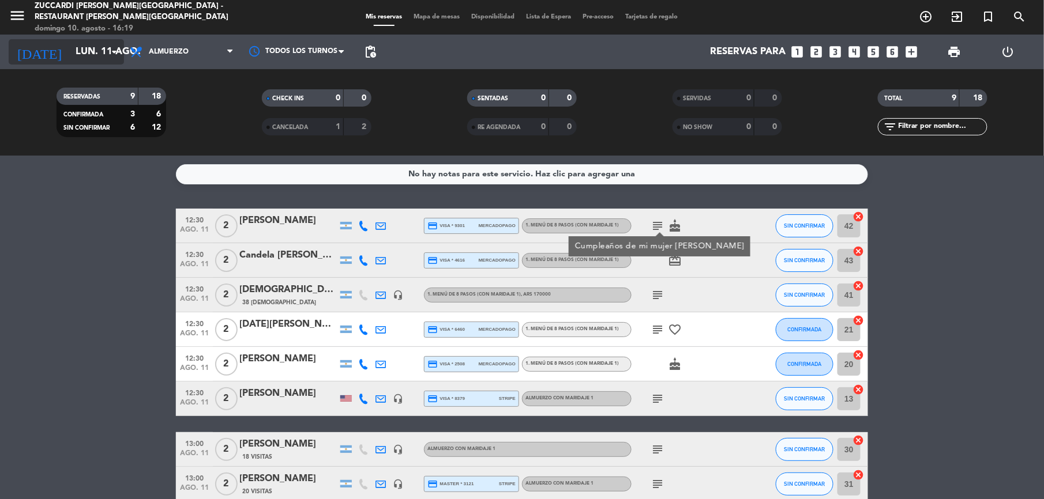
click at [70, 49] on input "lun. 11 ago." at bounding box center [132, 52] width 124 height 22
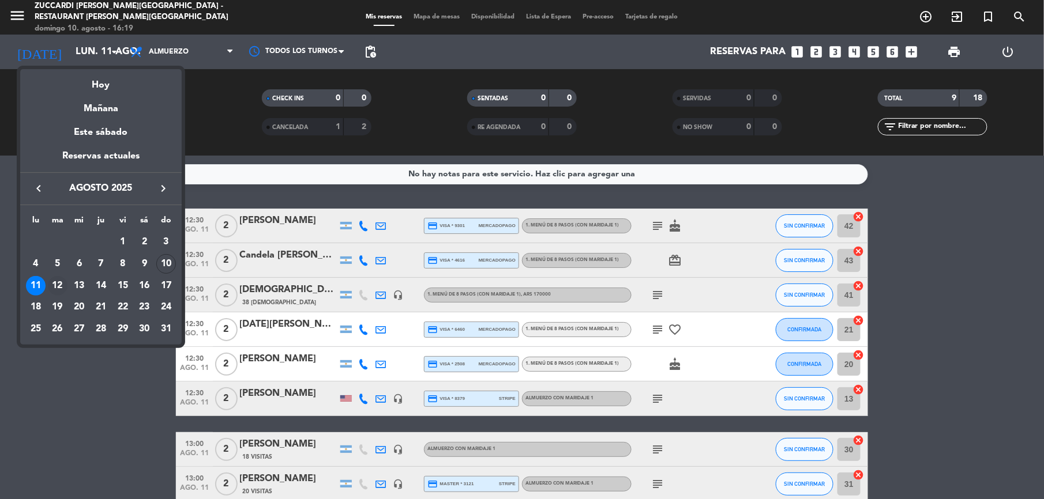
click at [57, 290] on div "12" at bounding box center [58, 286] width 20 height 20
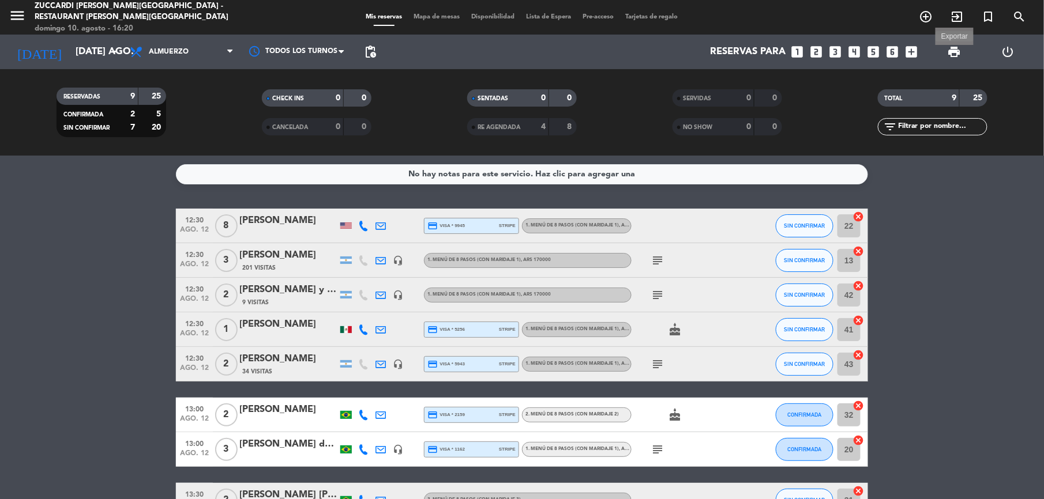
click at [953, 51] on span "print" at bounding box center [954, 52] width 14 height 14
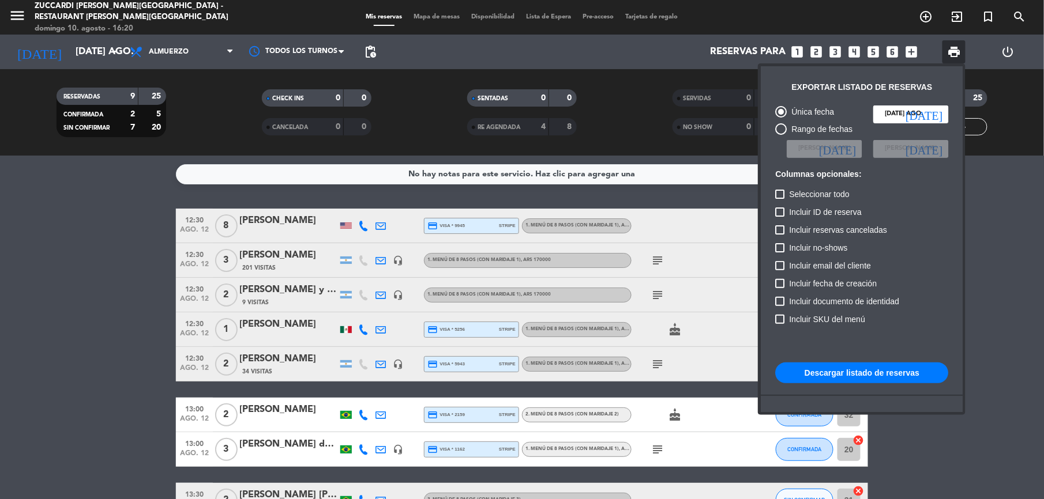
click at [862, 371] on button "Descargar listado de reservas" at bounding box center [861, 373] width 173 height 21
click at [16, 23] on div at bounding box center [522, 249] width 1044 height 499
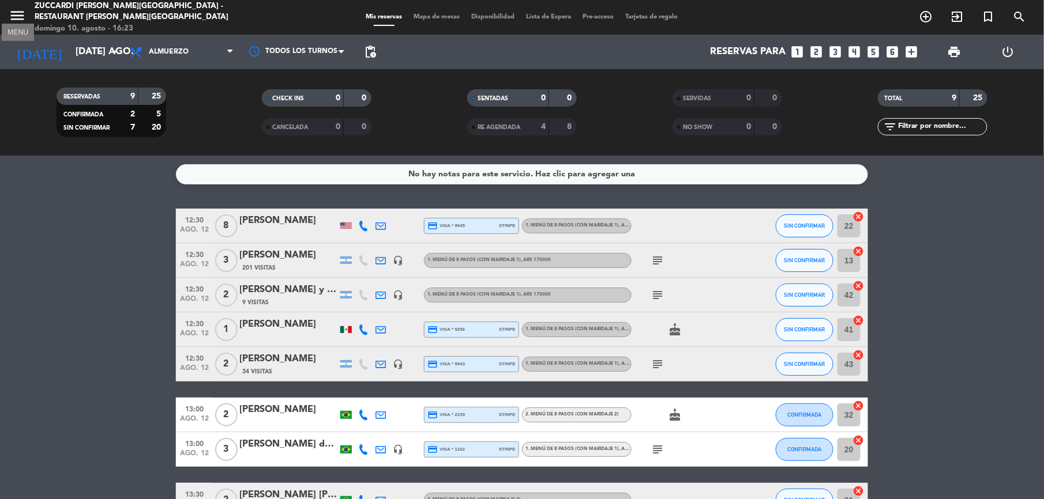
click at [21, 14] on icon "menu" at bounding box center [17, 15] width 17 height 17
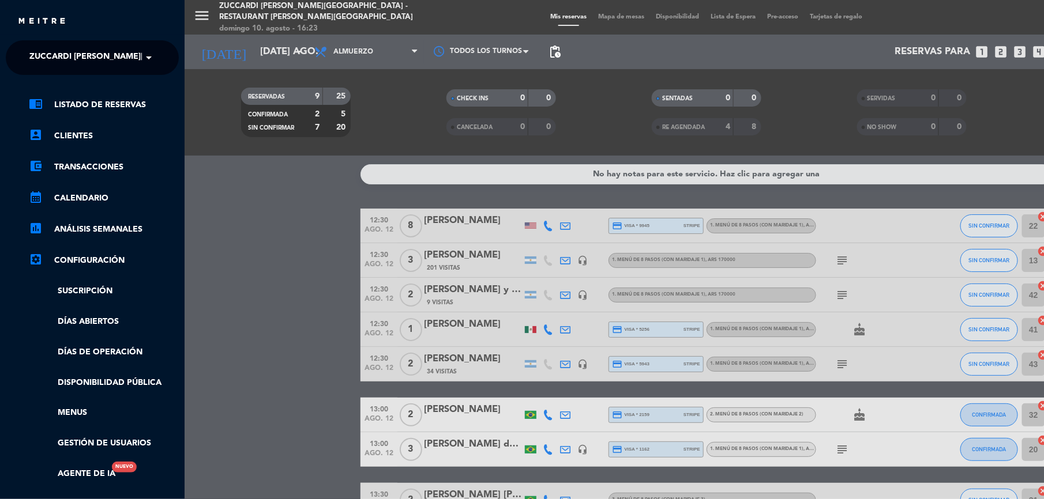
click at [63, 49] on span "Zuccardi [PERSON_NAME][GEOGRAPHIC_DATA] - Restaurant [PERSON_NAME][GEOGRAPHIC_D…" at bounding box center [234, 58] width 411 height 24
click at [47, 105] on span "Turismo Zuccardi" at bounding box center [52, 106] width 81 height 13
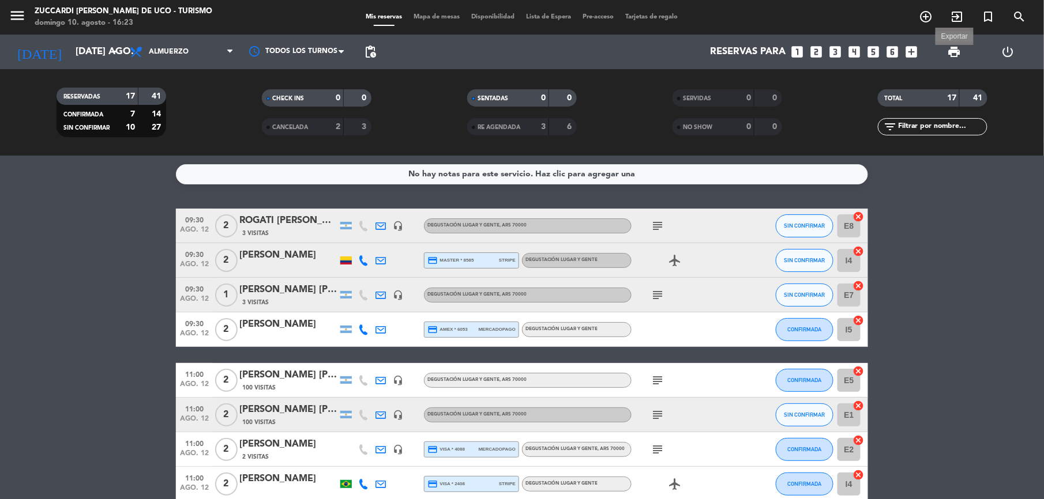
click at [954, 52] on span "print" at bounding box center [954, 52] width 14 height 14
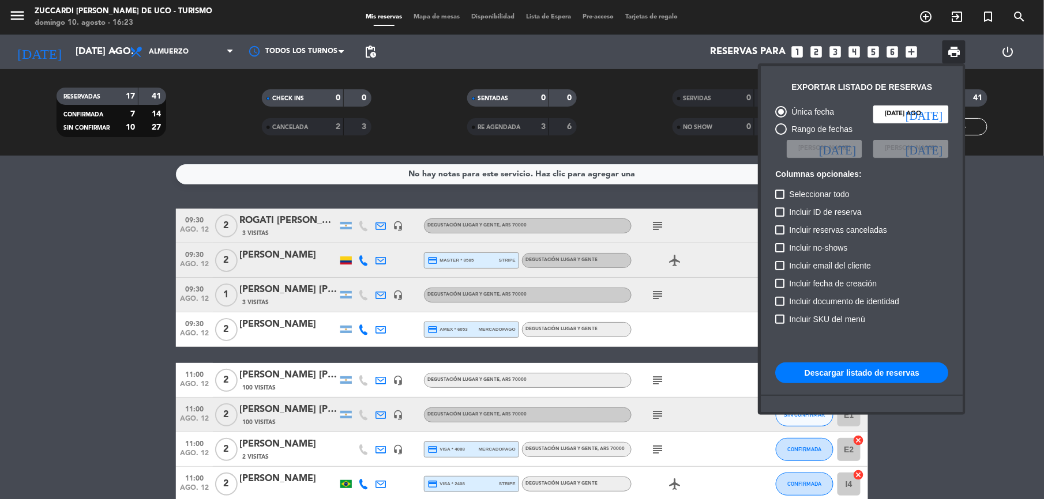
click at [866, 379] on button "Descargar listado de reservas" at bounding box center [861, 373] width 173 height 21
click at [68, 59] on div at bounding box center [522, 249] width 1044 height 499
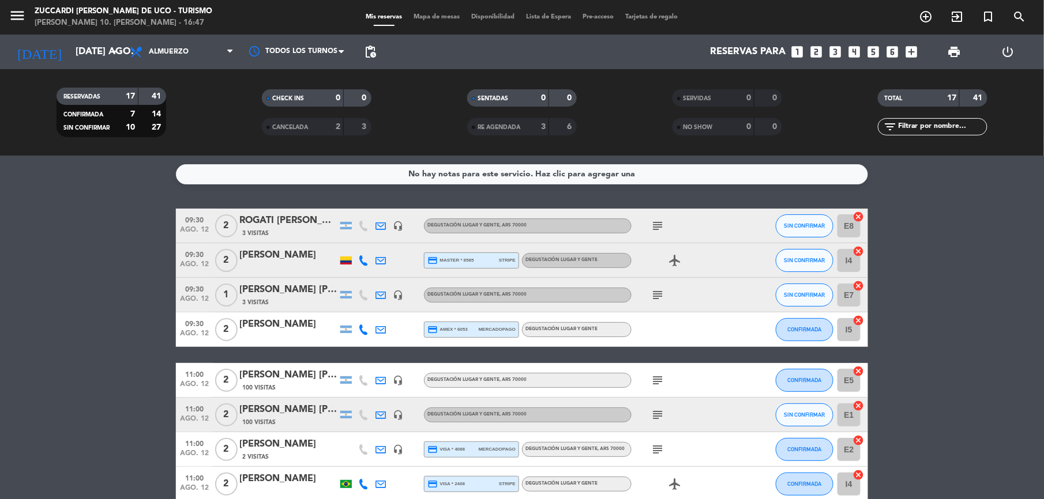
click at [82, 36] on div "[DATE] [DATE] ago. arrow_drop_down" at bounding box center [66, 52] width 115 height 35
click at [82, 41] on input "[DATE] ago." at bounding box center [132, 52] width 124 height 22
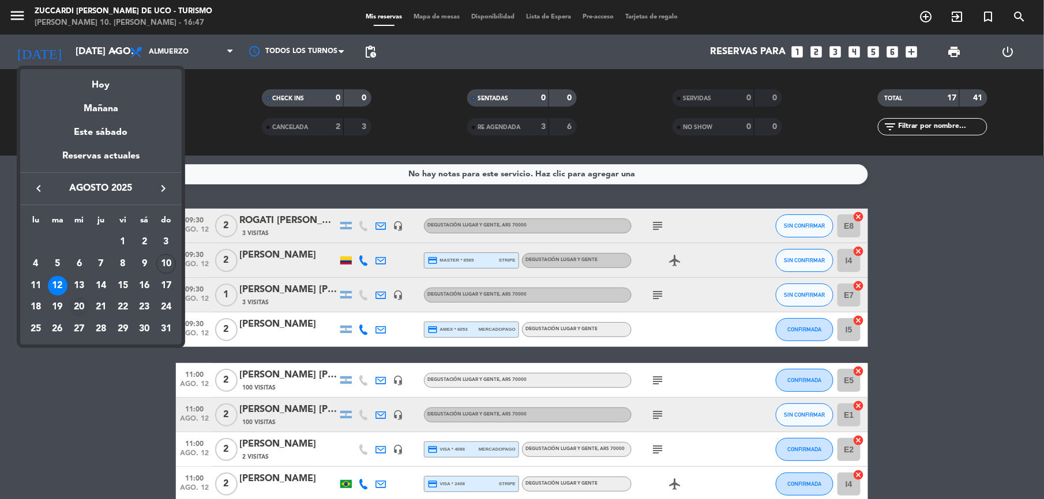
click at [77, 314] on div "20" at bounding box center [79, 308] width 20 height 20
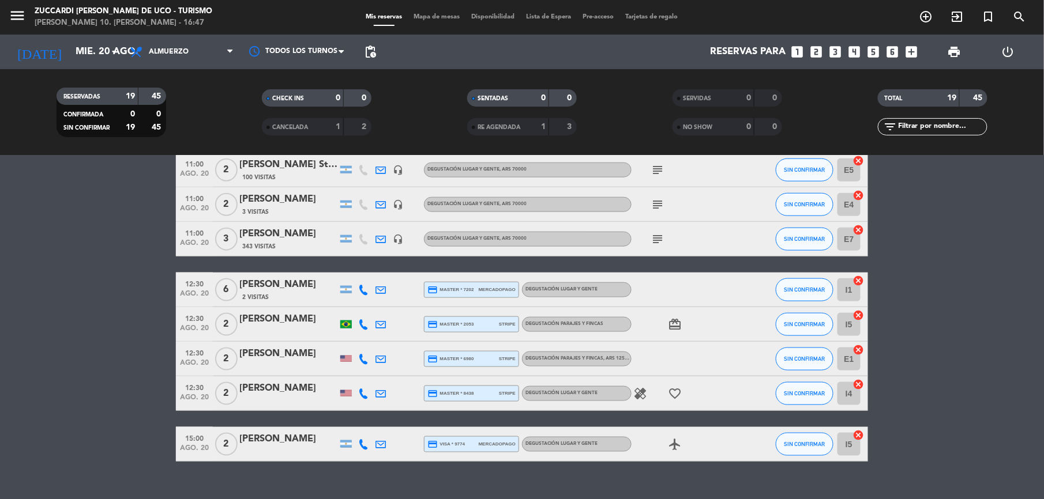
scroll to position [488, 0]
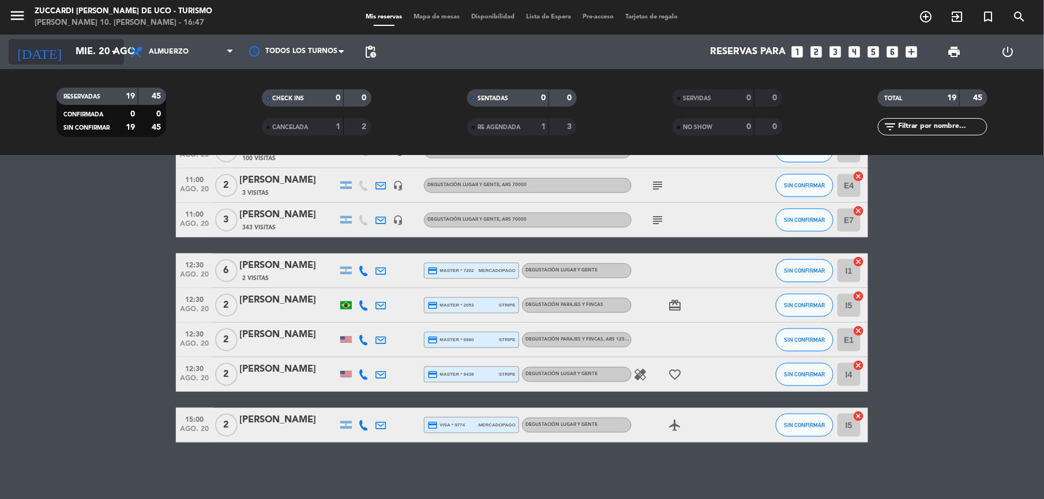
click at [84, 47] on input "mié. 20 ago." at bounding box center [132, 52] width 124 height 22
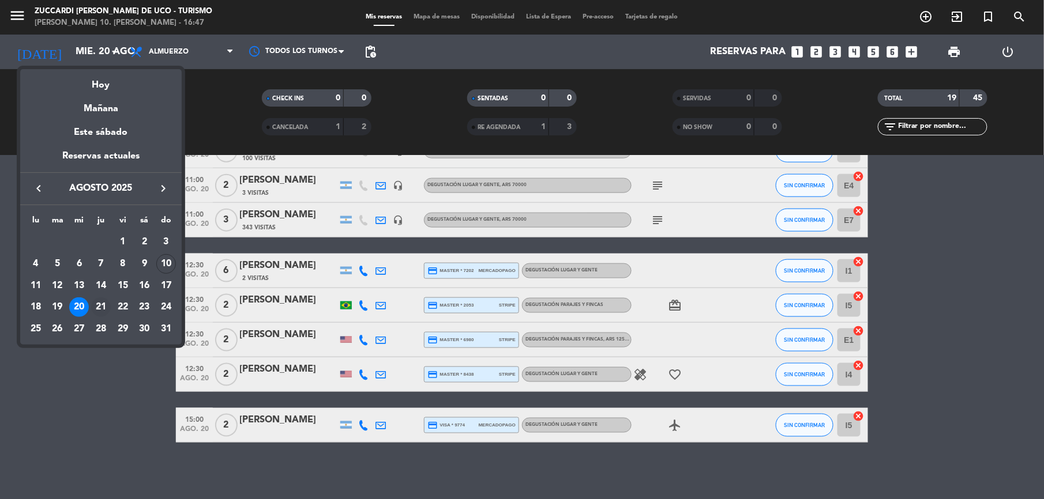
click at [96, 310] on div "21" at bounding box center [101, 308] width 20 height 20
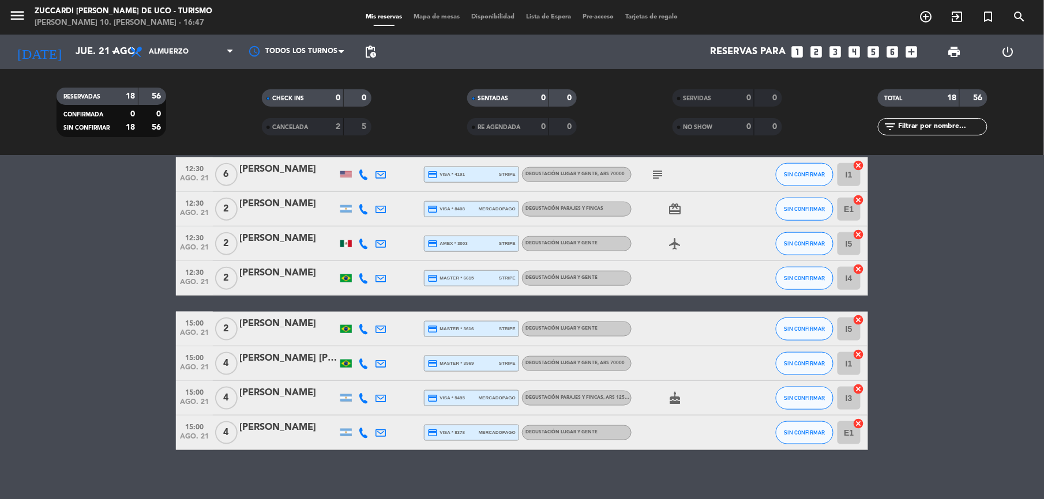
scroll to position [437, 0]
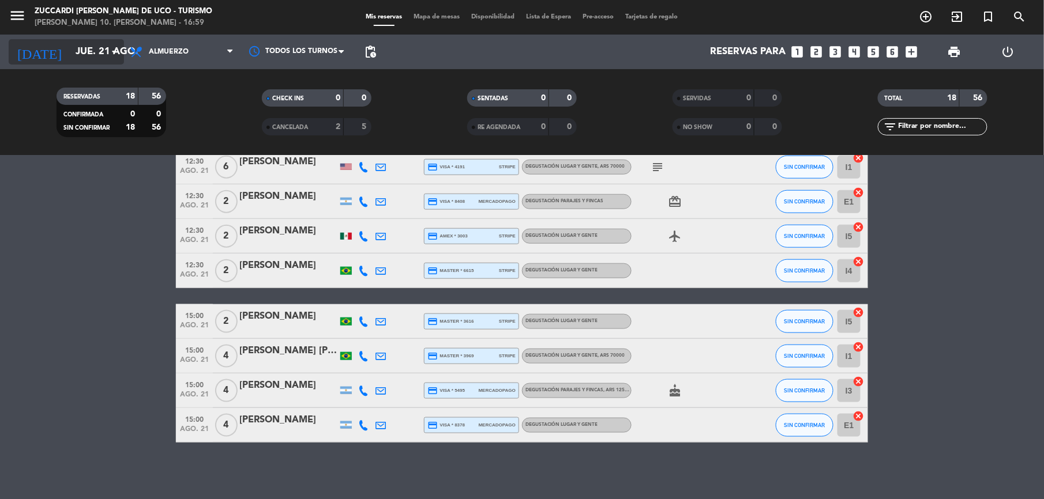
click at [72, 54] on input "jue. 21 ago." at bounding box center [132, 52] width 124 height 22
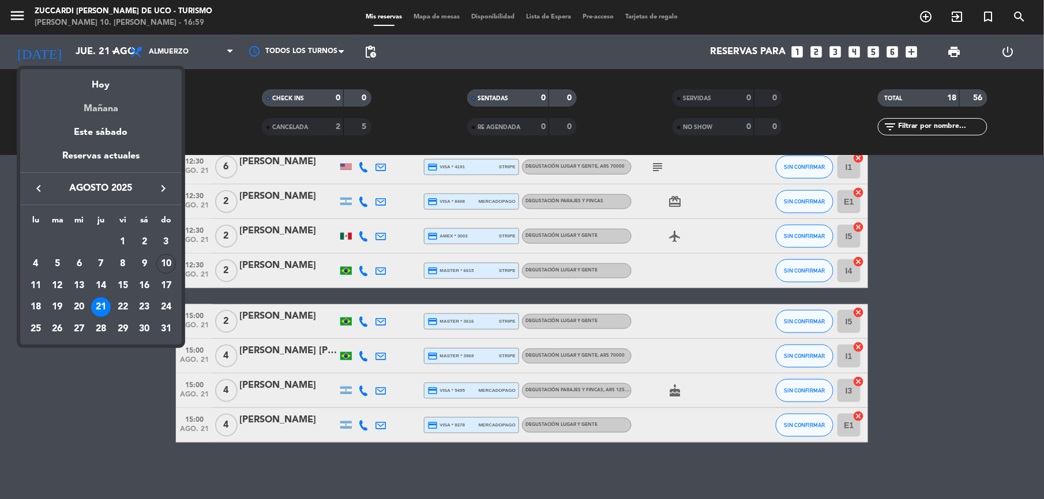
click at [107, 111] on div "Mañana" at bounding box center [100, 105] width 161 height 24
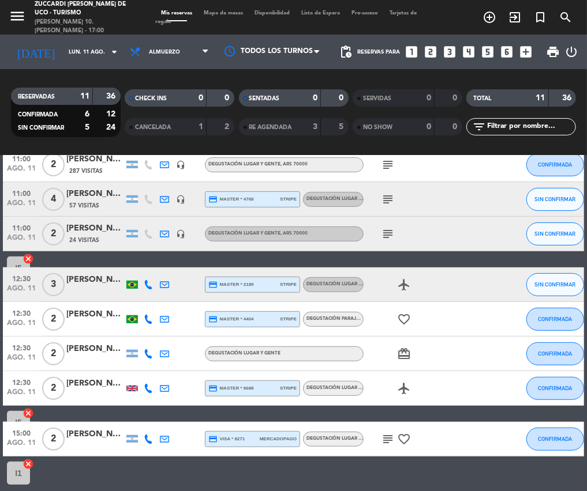
scroll to position [220, 0]
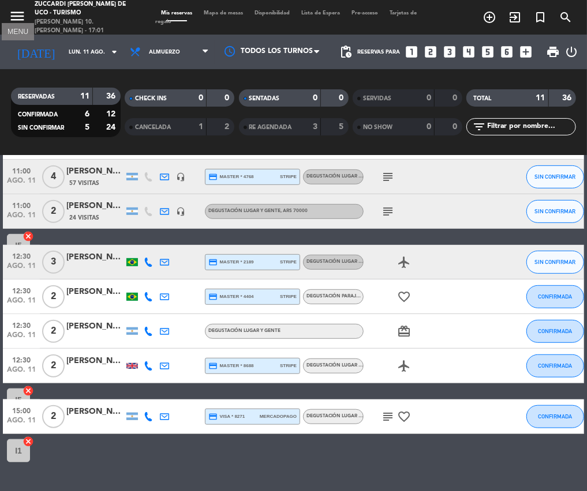
click at [13, 12] on icon "menu" at bounding box center [17, 15] width 17 height 17
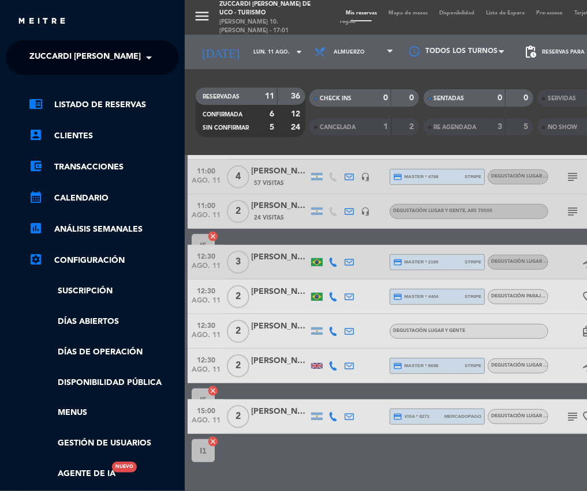
drag, startPoint x: 50, startPoint y: 47, endPoint x: 54, endPoint y: 56, distance: 10.3
click at [51, 51] on span "Zuccardi [PERSON_NAME] de Uco - Turismo" at bounding box center [124, 58] width 190 height 24
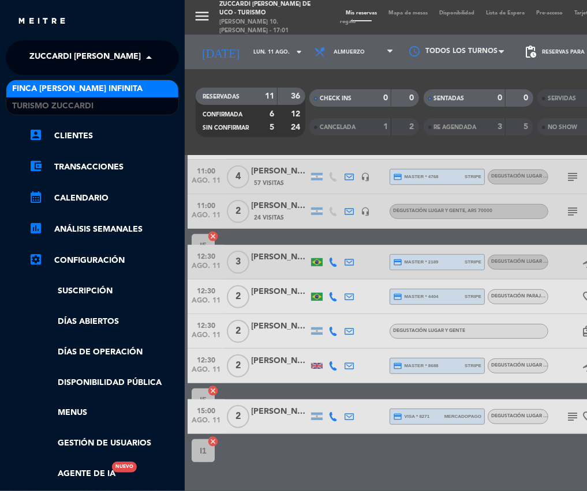
click at [40, 88] on span "Finca [PERSON_NAME] Infinita" at bounding box center [77, 88] width 130 height 13
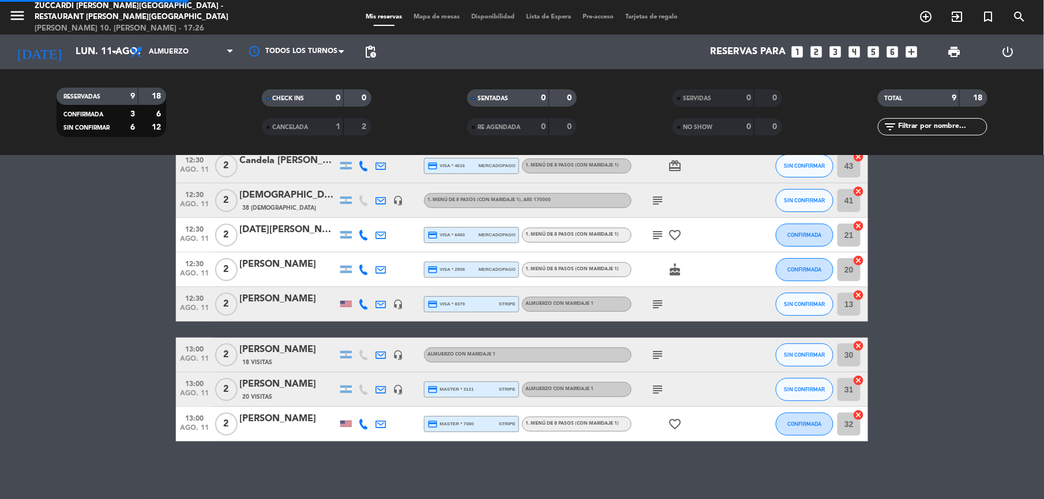
scroll to position [93, 0]
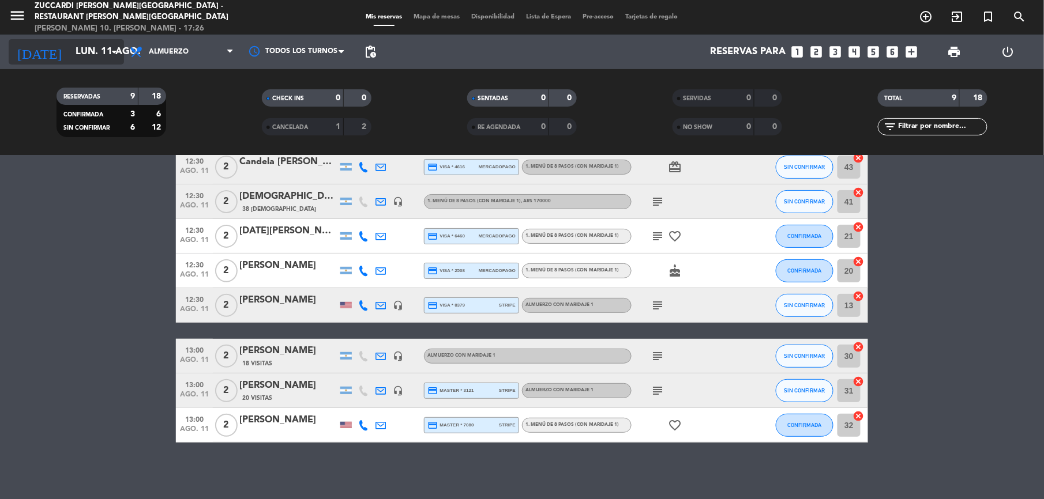
click at [70, 47] on input "lun. 11 ago." at bounding box center [132, 52] width 124 height 22
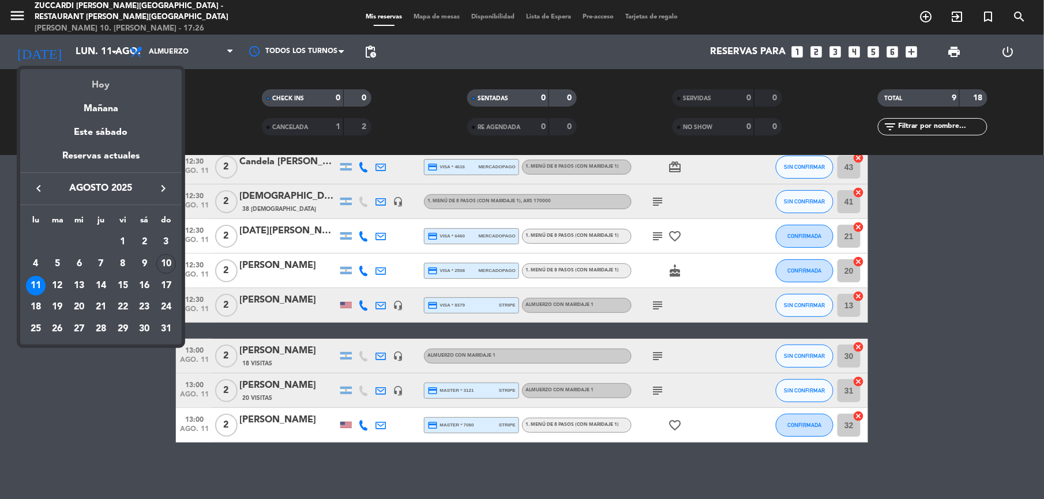
click at [114, 84] on div "Hoy" at bounding box center [100, 81] width 161 height 24
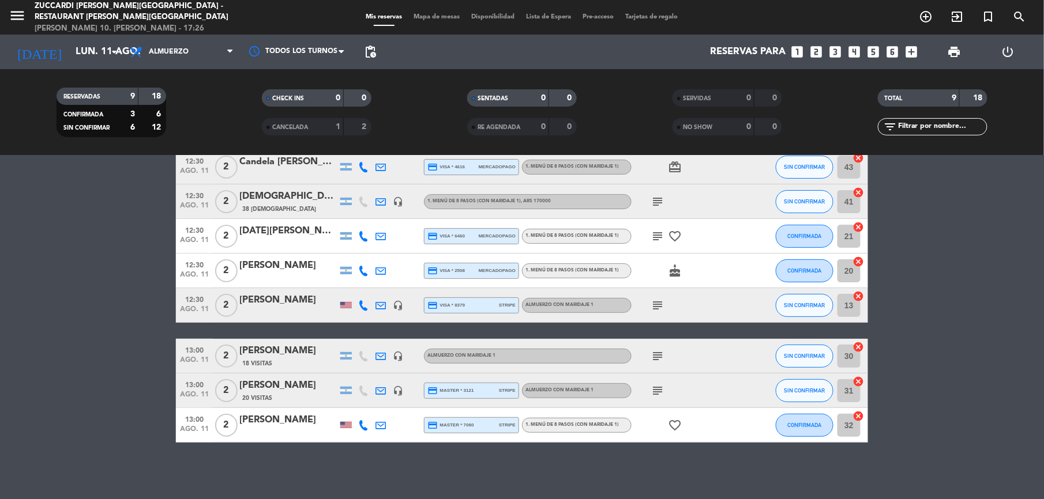
type input "dom. 10 ago."
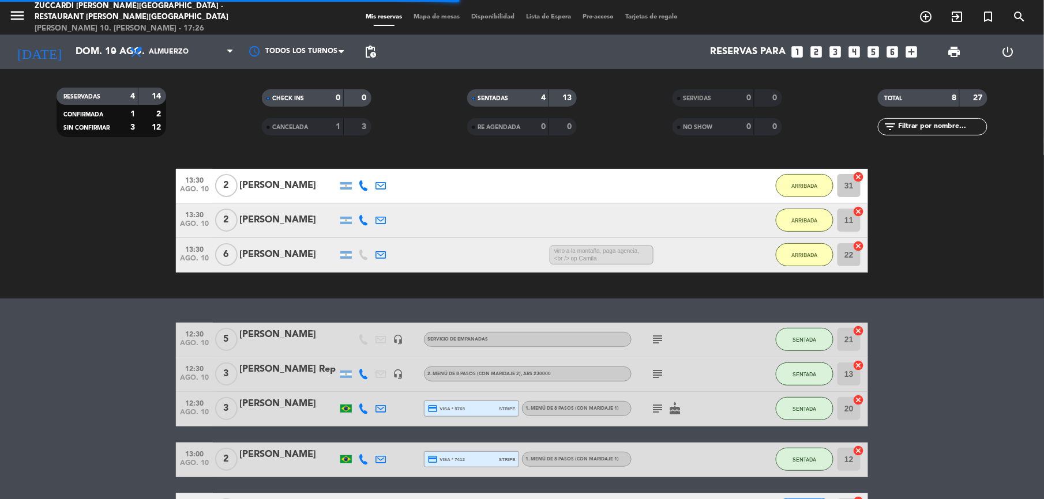
scroll to position [179, 0]
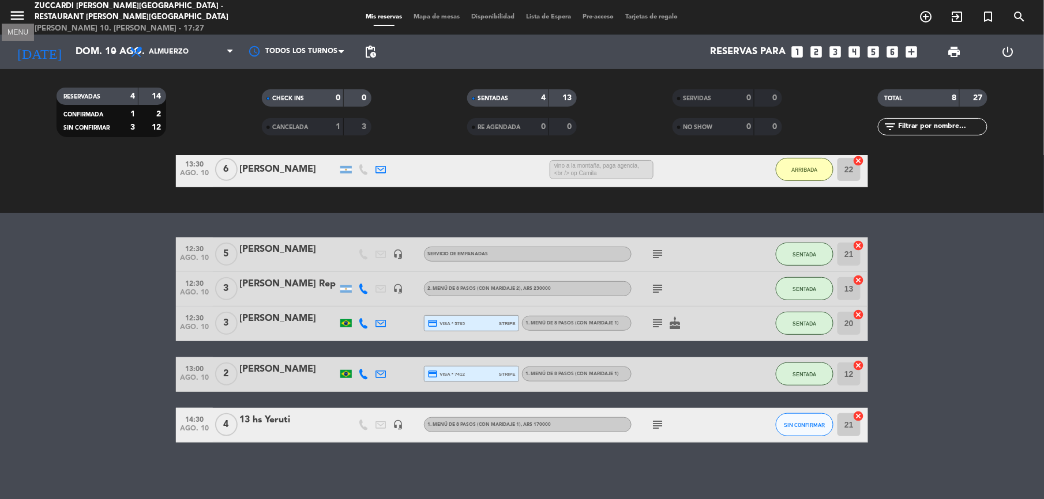
click at [10, 12] on icon "menu" at bounding box center [17, 15] width 17 height 17
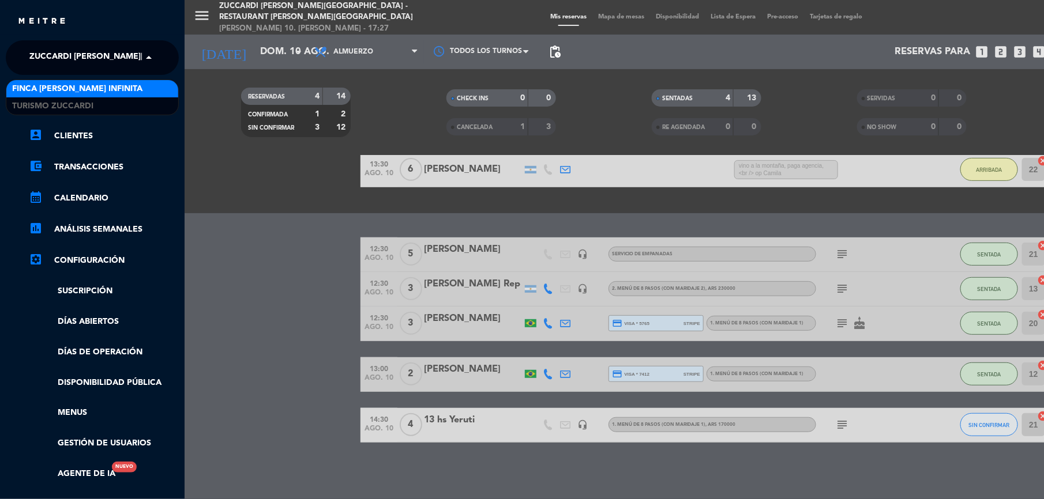
click at [107, 46] on span "Zuccardi [PERSON_NAME][GEOGRAPHIC_DATA] - Restaurant [PERSON_NAME][GEOGRAPHIC_D…" at bounding box center [234, 58] width 411 height 24
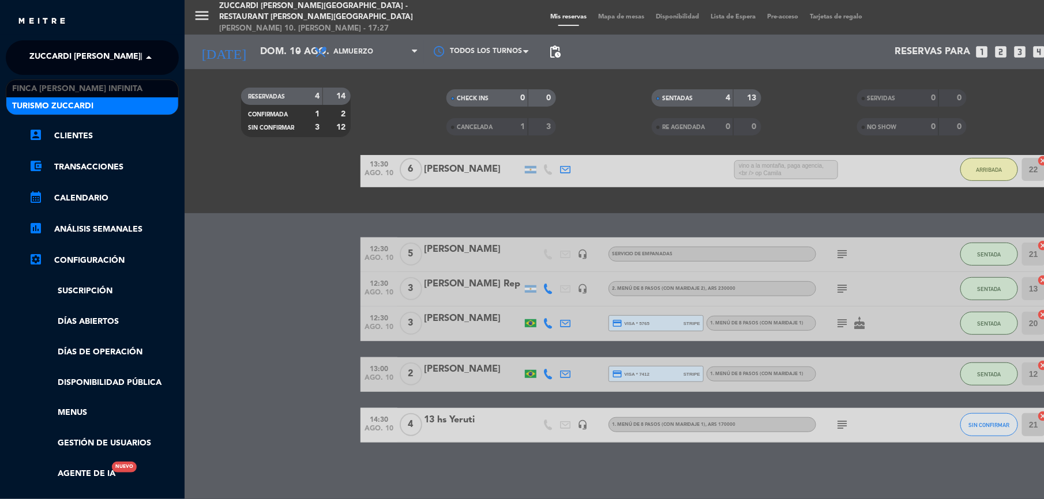
click at [57, 103] on span "Turismo Zuccardi" at bounding box center [52, 106] width 81 height 13
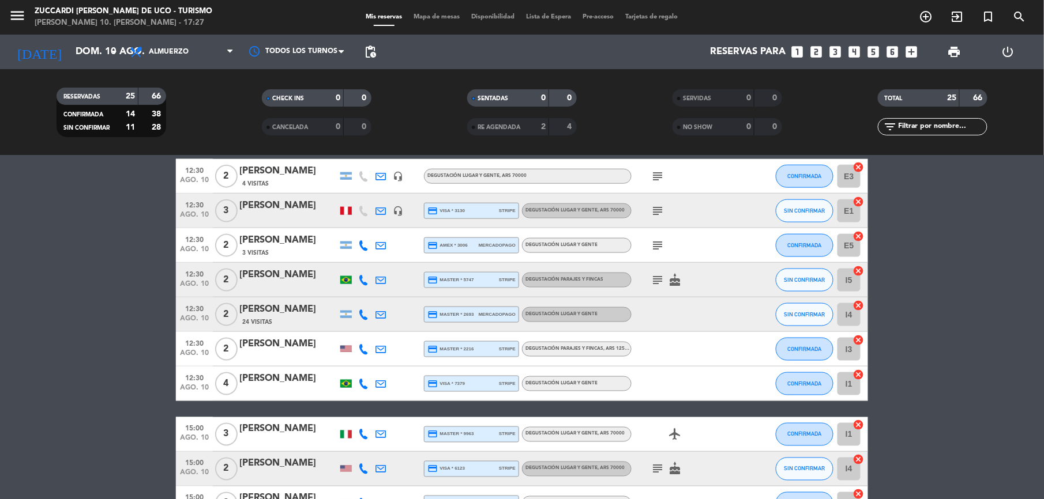
scroll to position [527, 0]
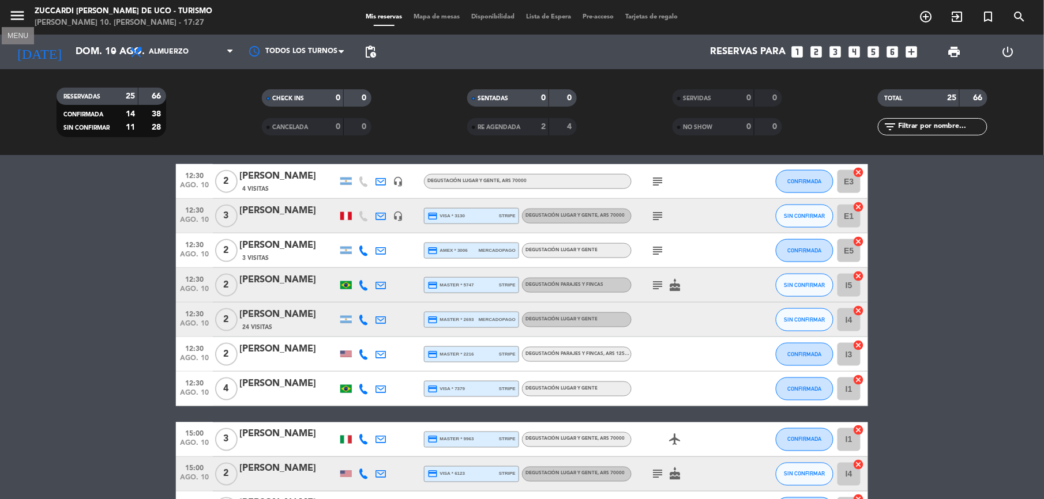
click at [15, 14] on icon "menu" at bounding box center [17, 15] width 17 height 17
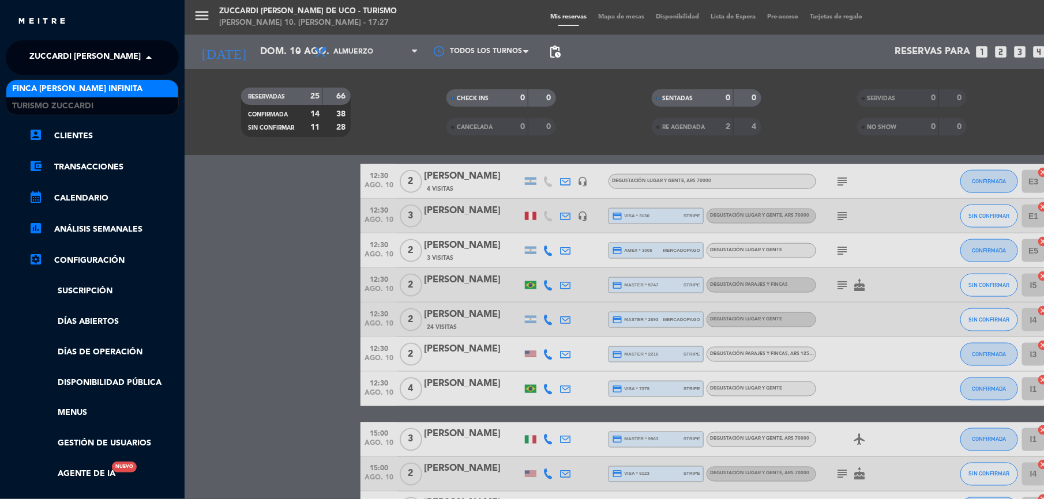
click at [70, 50] on span "Zuccardi [PERSON_NAME] de Uco - Turismo" at bounding box center [124, 58] width 190 height 24
click at [67, 88] on span "Finca [PERSON_NAME] Infinita" at bounding box center [77, 88] width 130 height 13
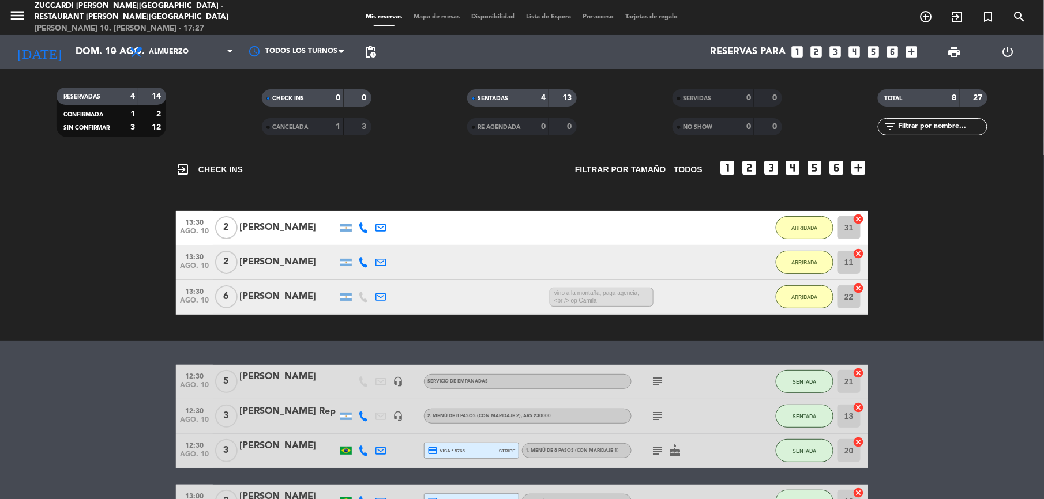
scroll to position [77, 0]
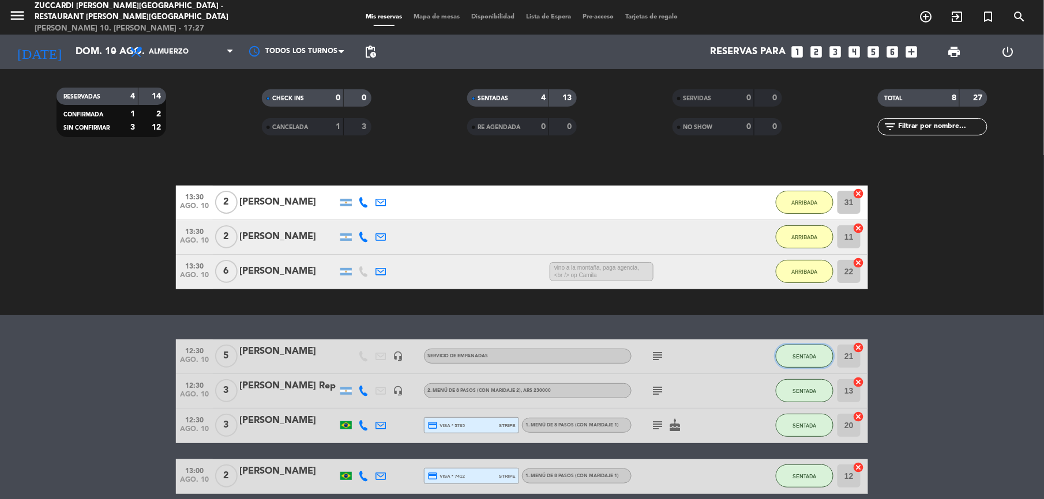
click at [813, 355] on span "SENTADA" at bounding box center [805, 357] width 24 height 6
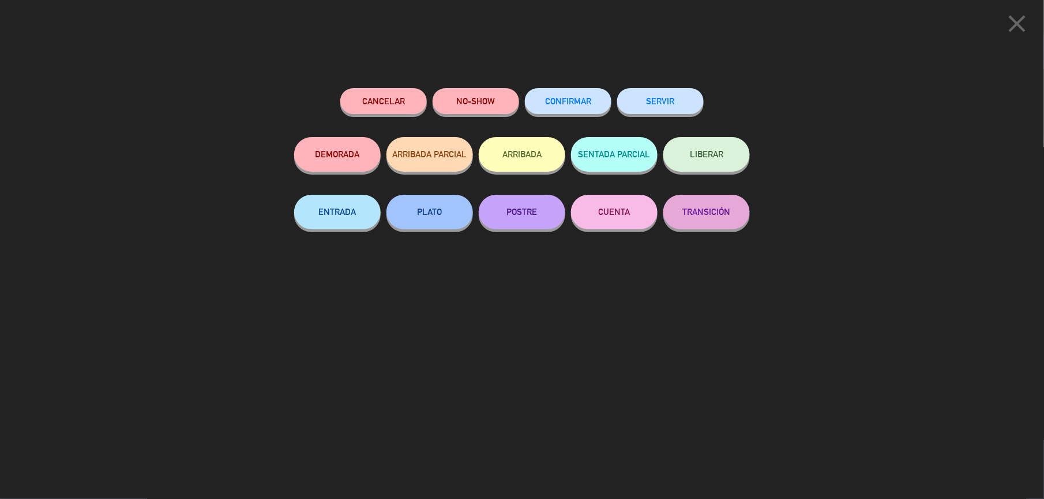
click at [677, 104] on button "SERVIR" at bounding box center [660, 101] width 87 height 26
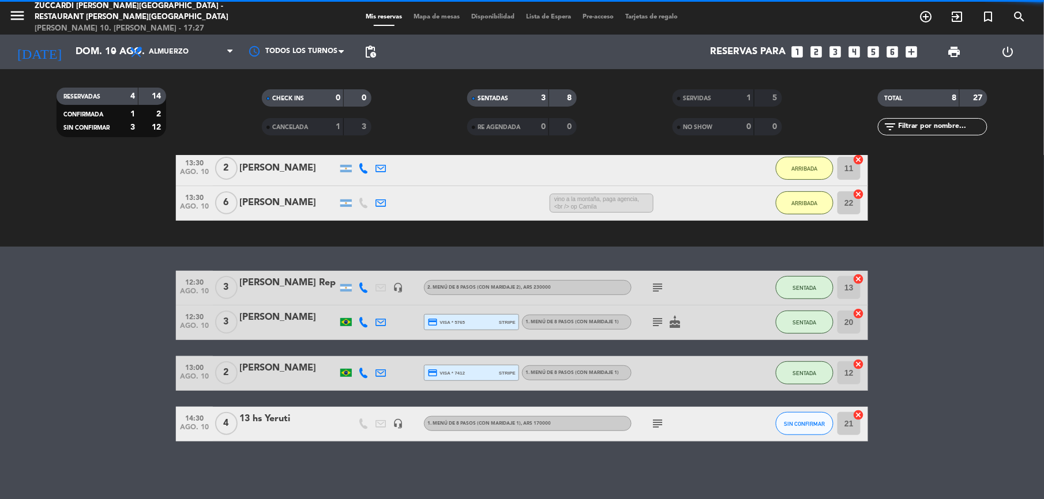
scroll to position [144, 0]
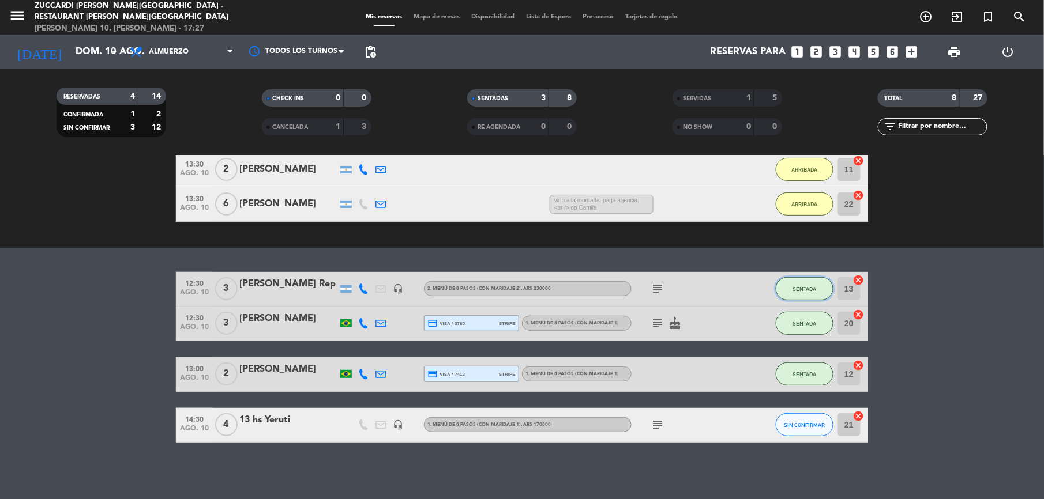
click at [798, 294] on button "SENTADA" at bounding box center [805, 288] width 58 height 23
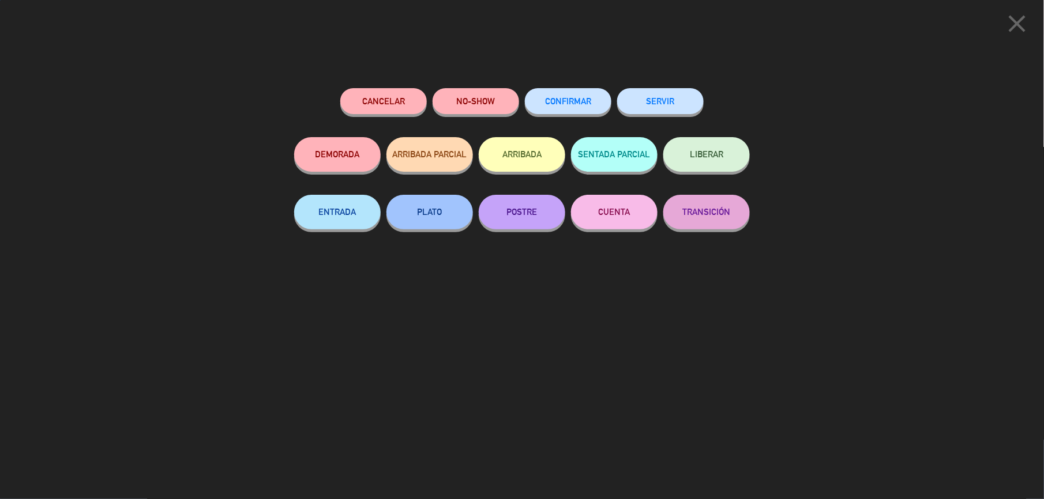
click at [669, 111] on button "SERVIR" at bounding box center [660, 101] width 87 height 26
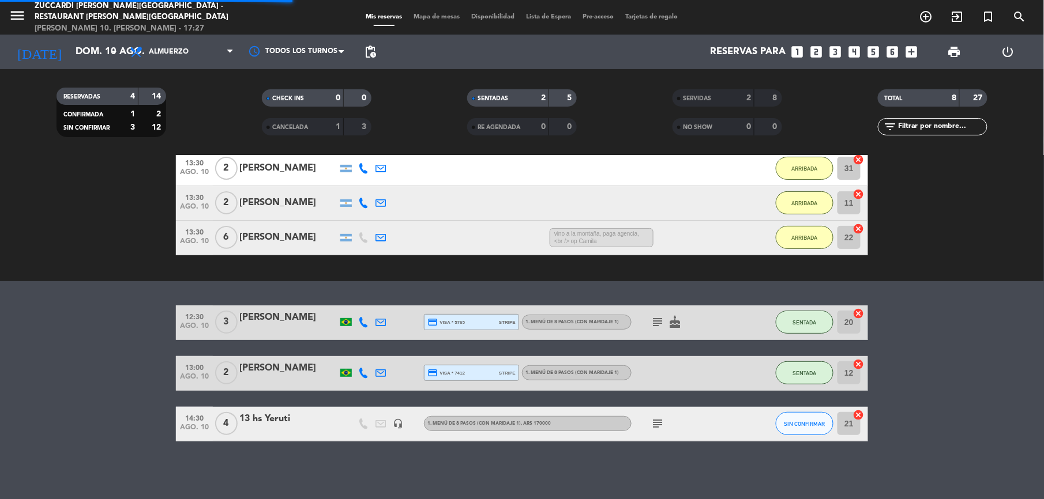
scroll to position [110, 0]
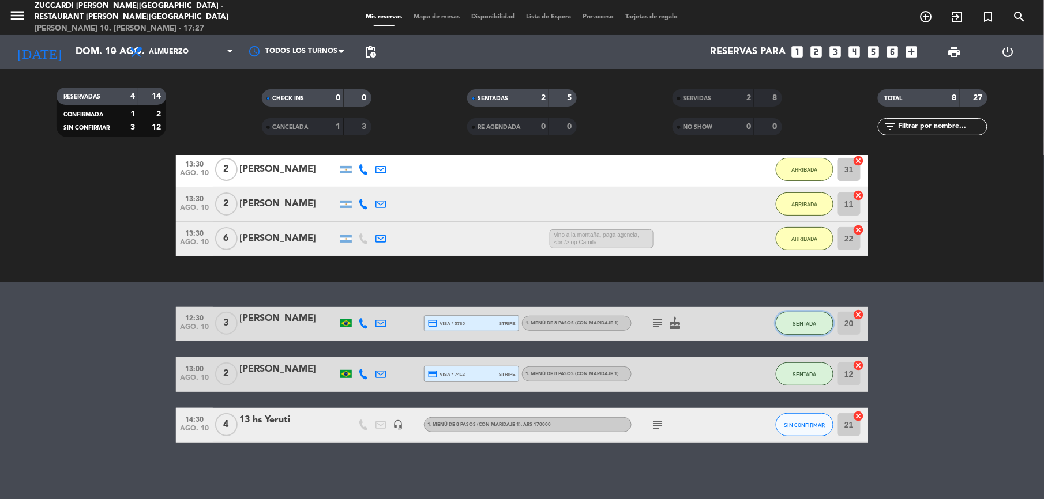
click at [784, 322] on button "SENTADA" at bounding box center [805, 323] width 58 height 23
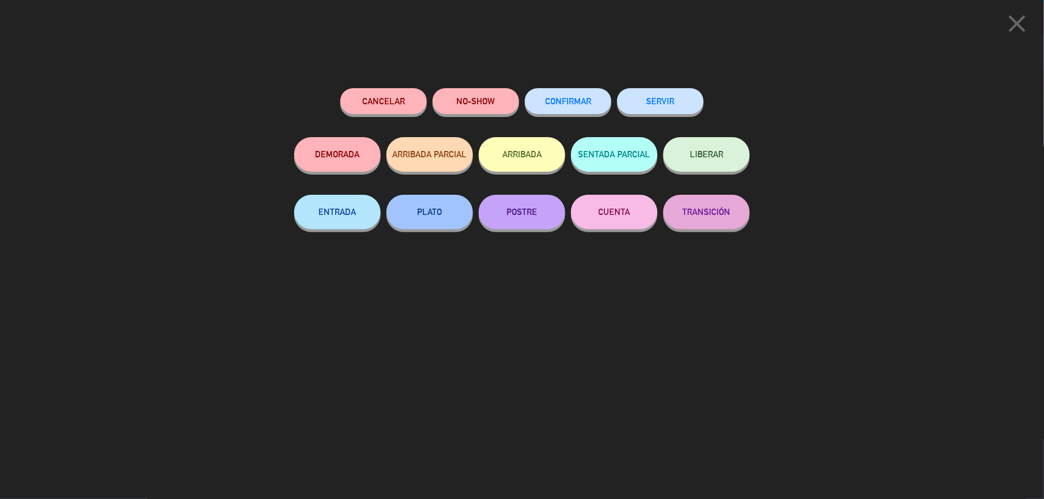
click at [667, 107] on button "SERVIR" at bounding box center [660, 101] width 87 height 26
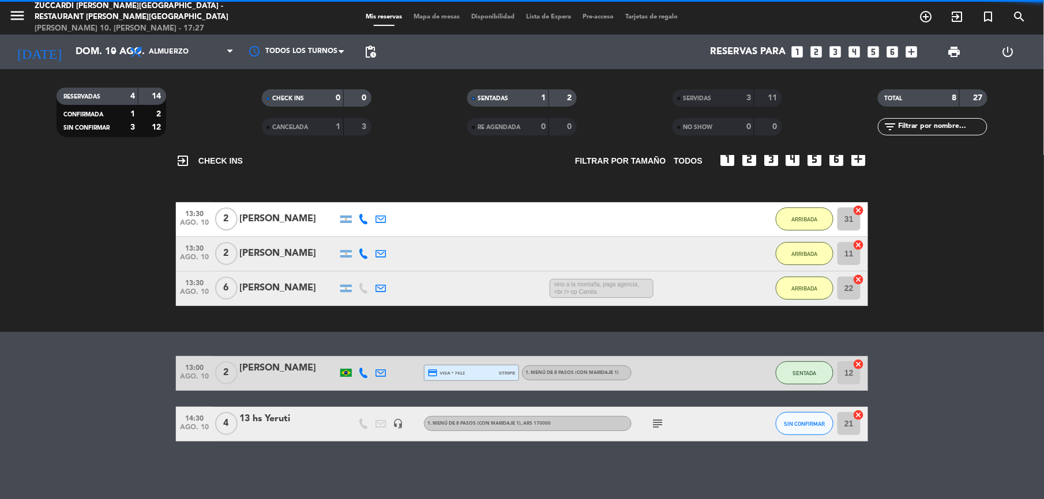
scroll to position [59, 0]
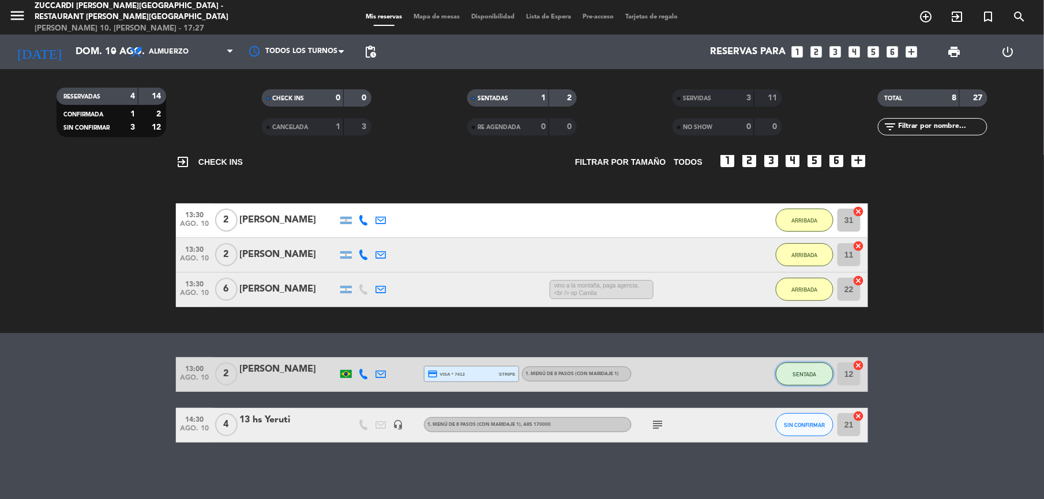
click at [802, 375] on span "SENTADA" at bounding box center [805, 374] width 24 height 6
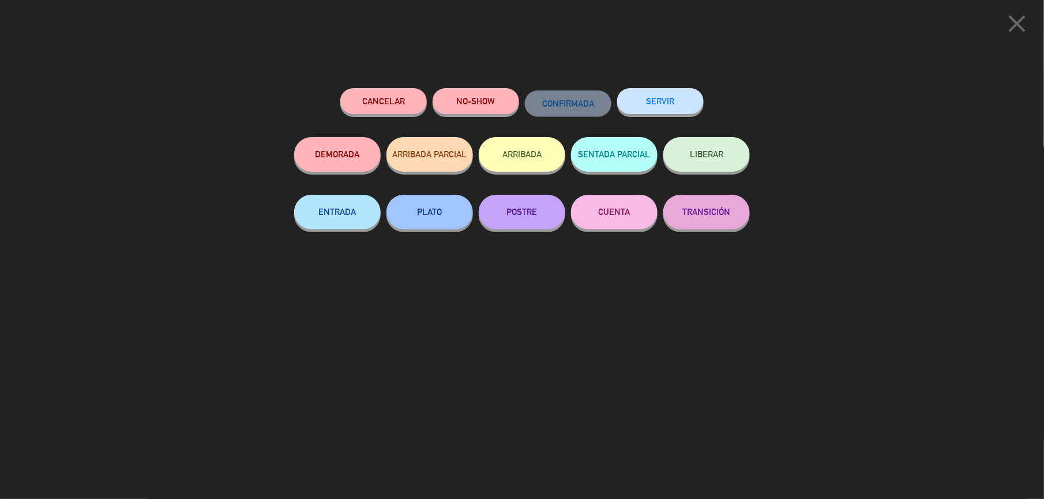
click at [667, 96] on button "SERVIR" at bounding box center [660, 101] width 87 height 26
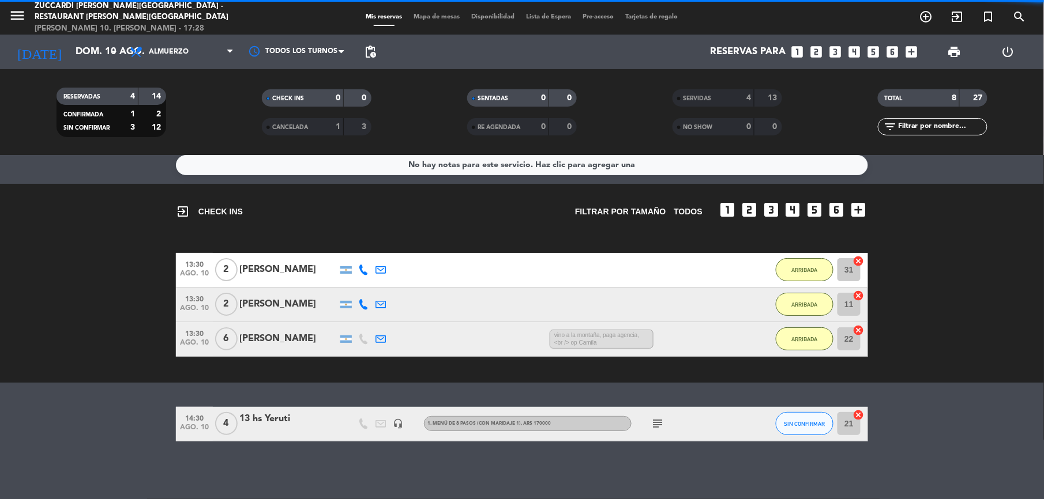
scroll to position [8, 0]
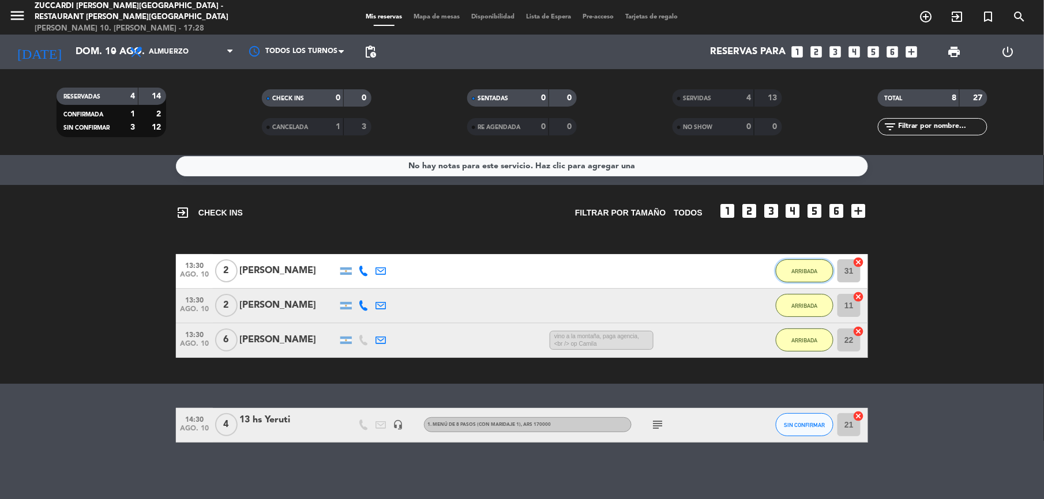
click at [805, 265] on button "ARRIBADA" at bounding box center [805, 271] width 58 height 23
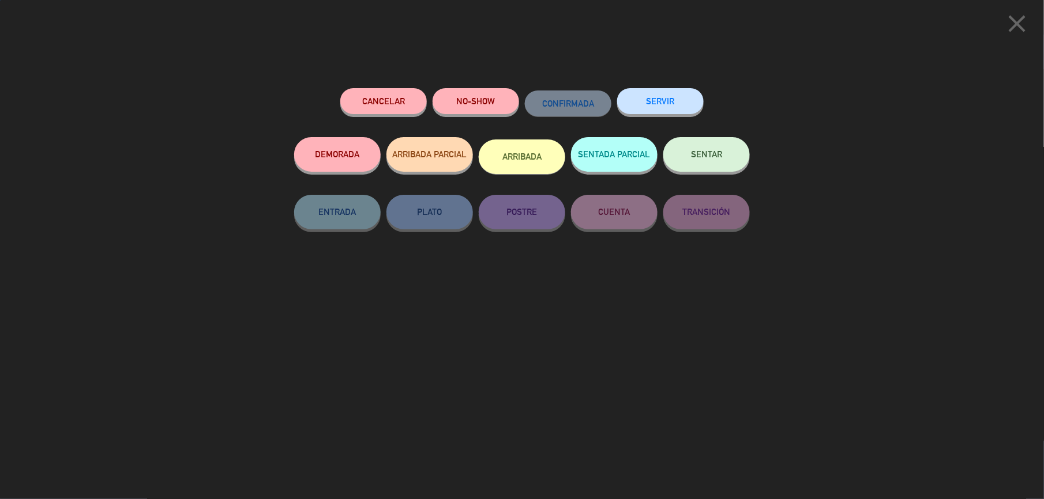
click at [681, 100] on button "SERVIR" at bounding box center [660, 101] width 87 height 26
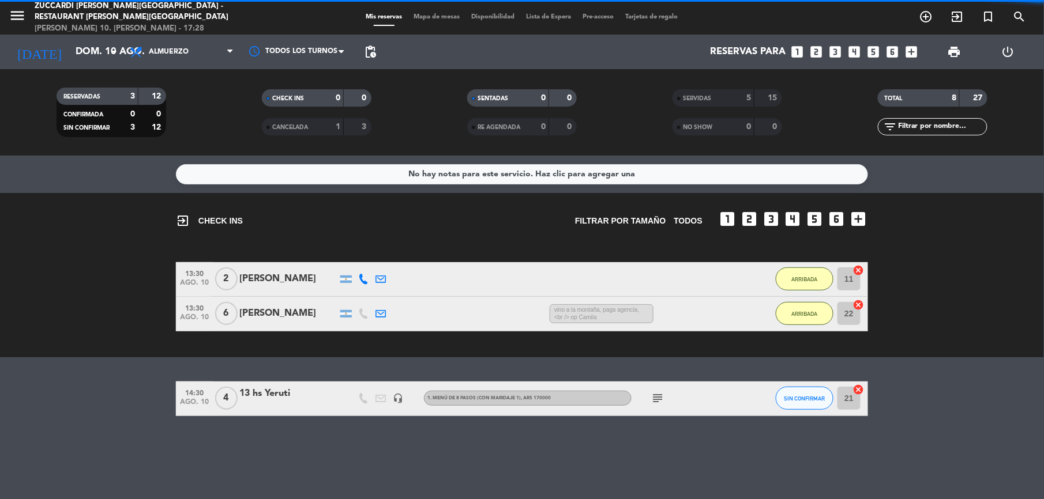
scroll to position [0, 0]
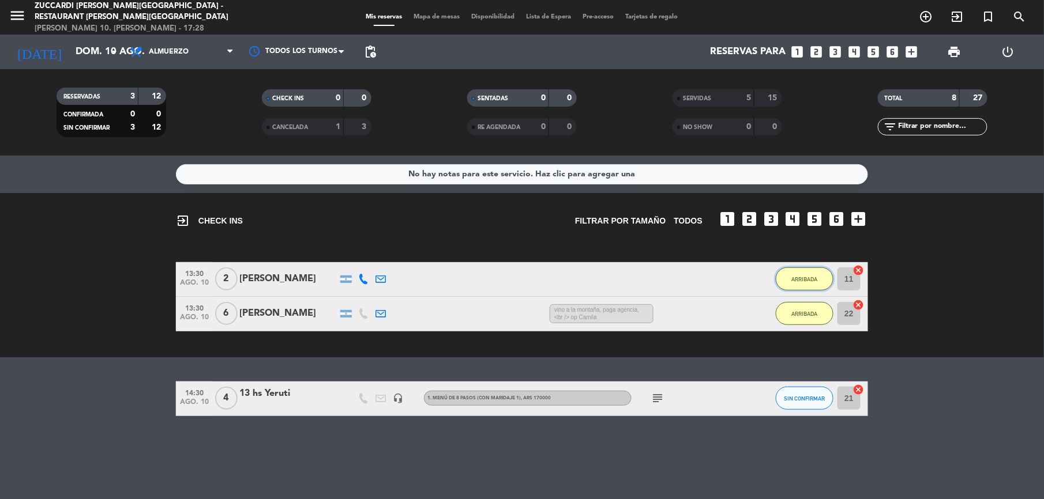
click at [795, 280] on span "ARRIBADA" at bounding box center [805, 279] width 26 height 6
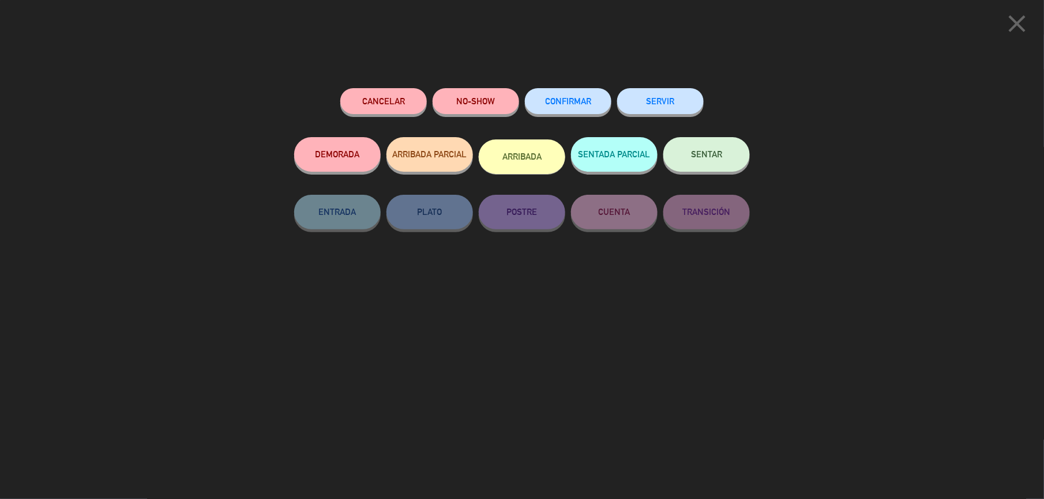
click at [671, 107] on button "SERVIR" at bounding box center [660, 101] width 87 height 26
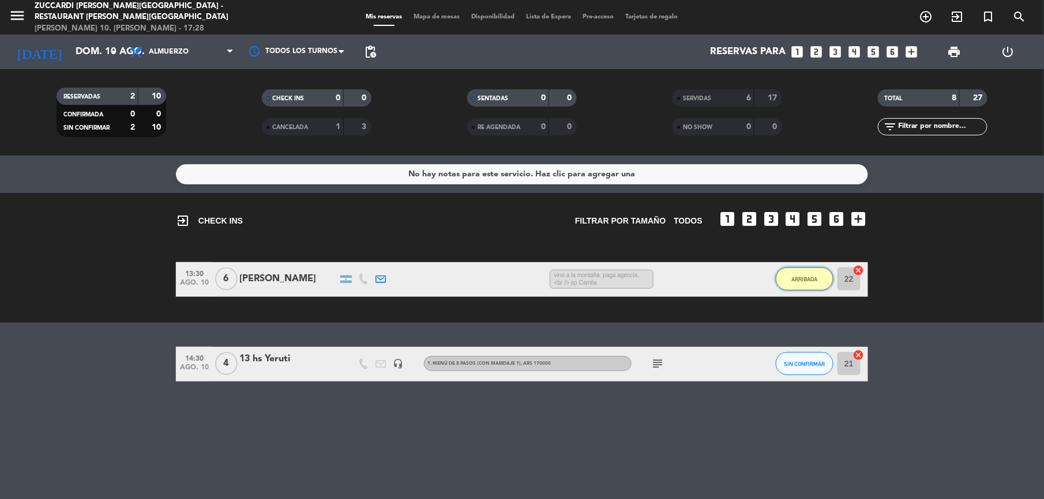
click at [798, 275] on button "ARRIBADA" at bounding box center [805, 279] width 58 height 23
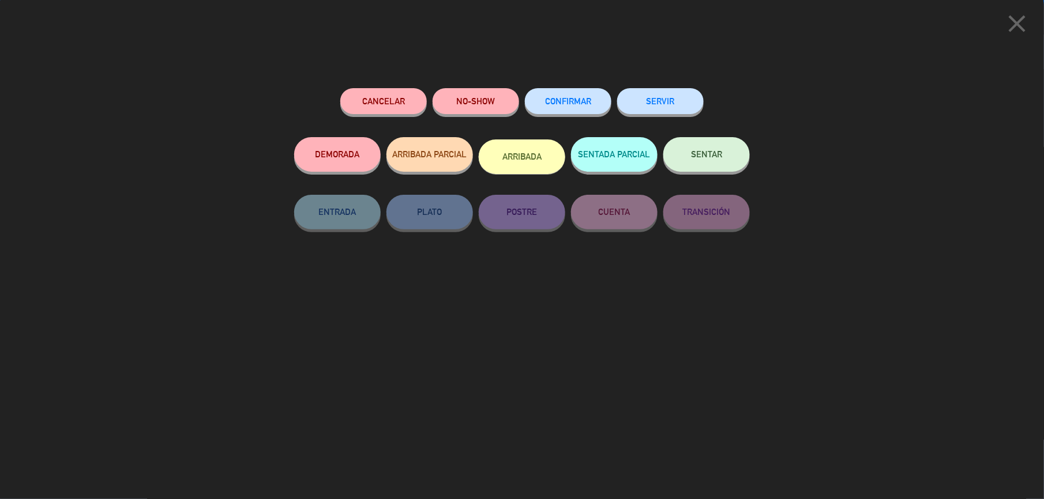
click at [655, 97] on button "SERVIR" at bounding box center [660, 101] width 87 height 26
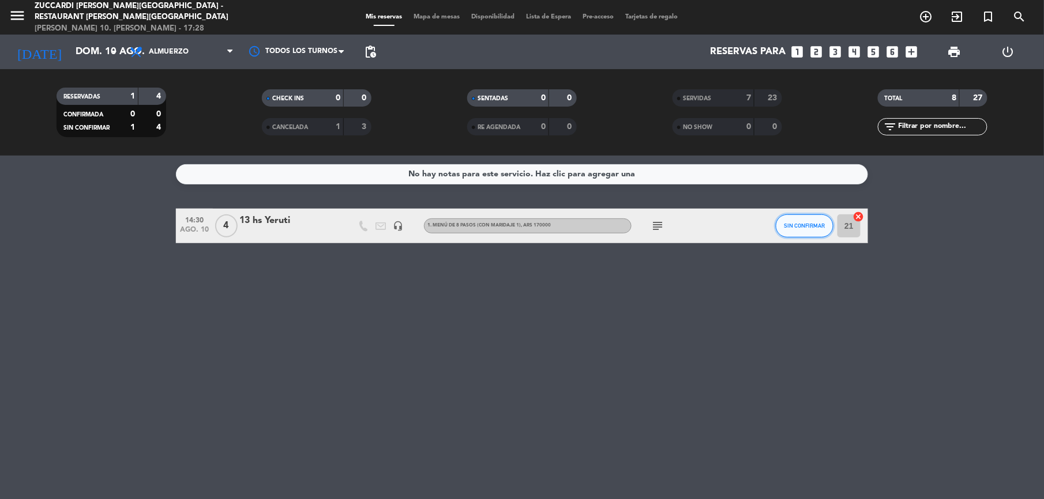
click at [806, 230] on button "SIN CONFIRMAR" at bounding box center [805, 226] width 58 height 23
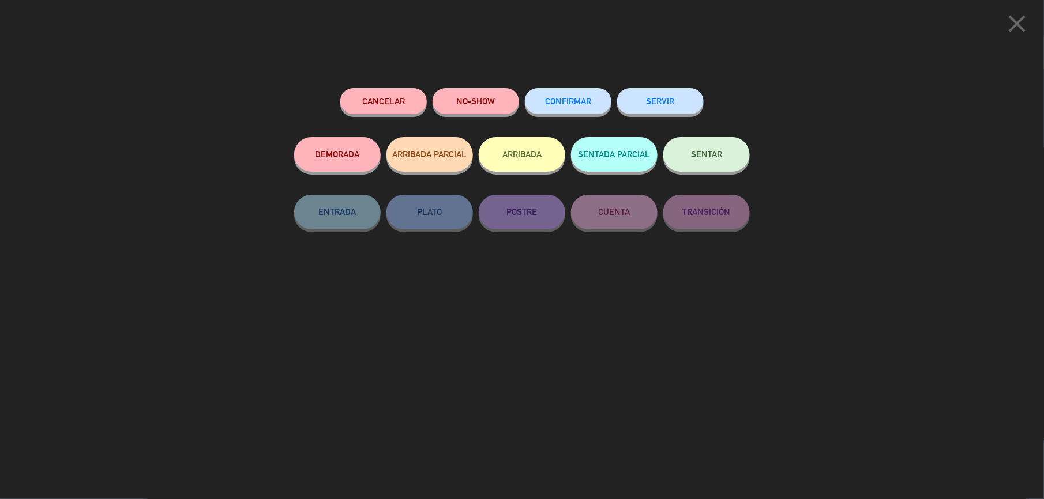
click at [709, 153] on span "SENTAR" at bounding box center [706, 154] width 31 height 10
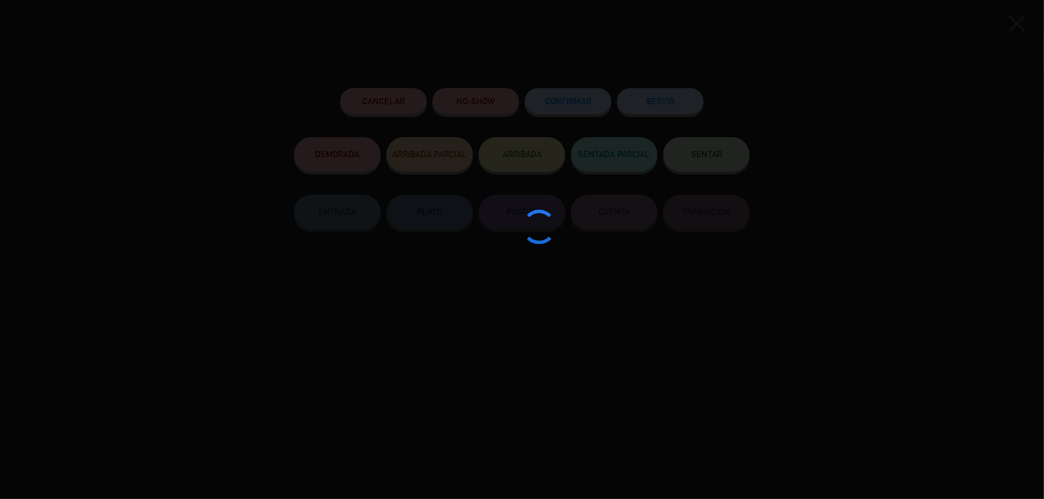
click at [709, 153] on div at bounding box center [522, 249] width 1044 height 499
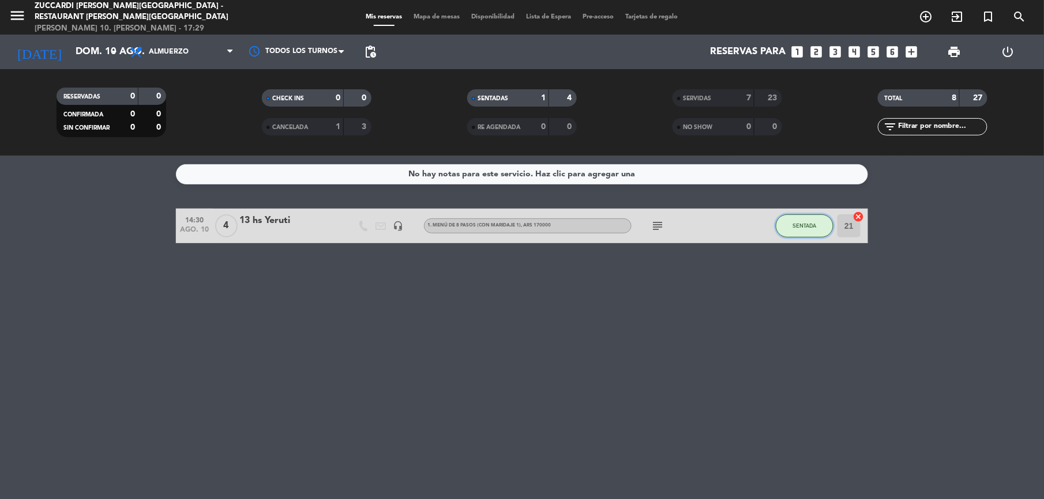
click at [799, 225] on span "SENTADA" at bounding box center [805, 226] width 24 height 6
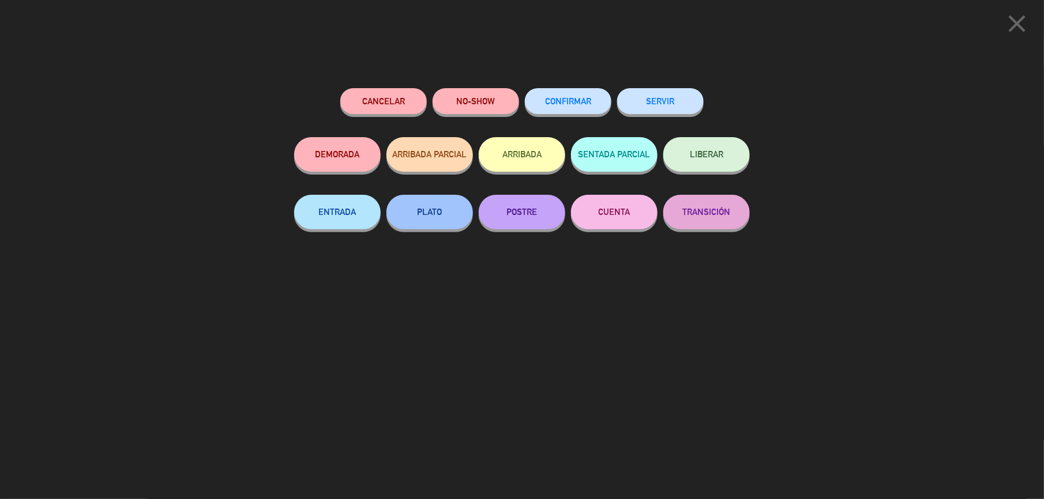
click at [656, 92] on button "SERVIR" at bounding box center [660, 101] width 87 height 26
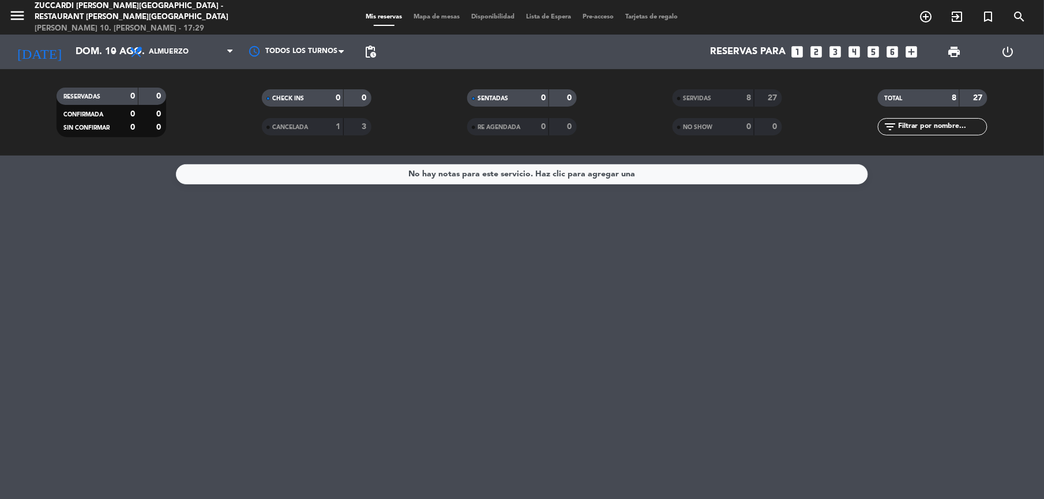
click at [709, 102] on div "SERVIDAS" at bounding box center [701, 98] width 53 height 13
